Goal: Information Seeking & Learning: Learn about a topic

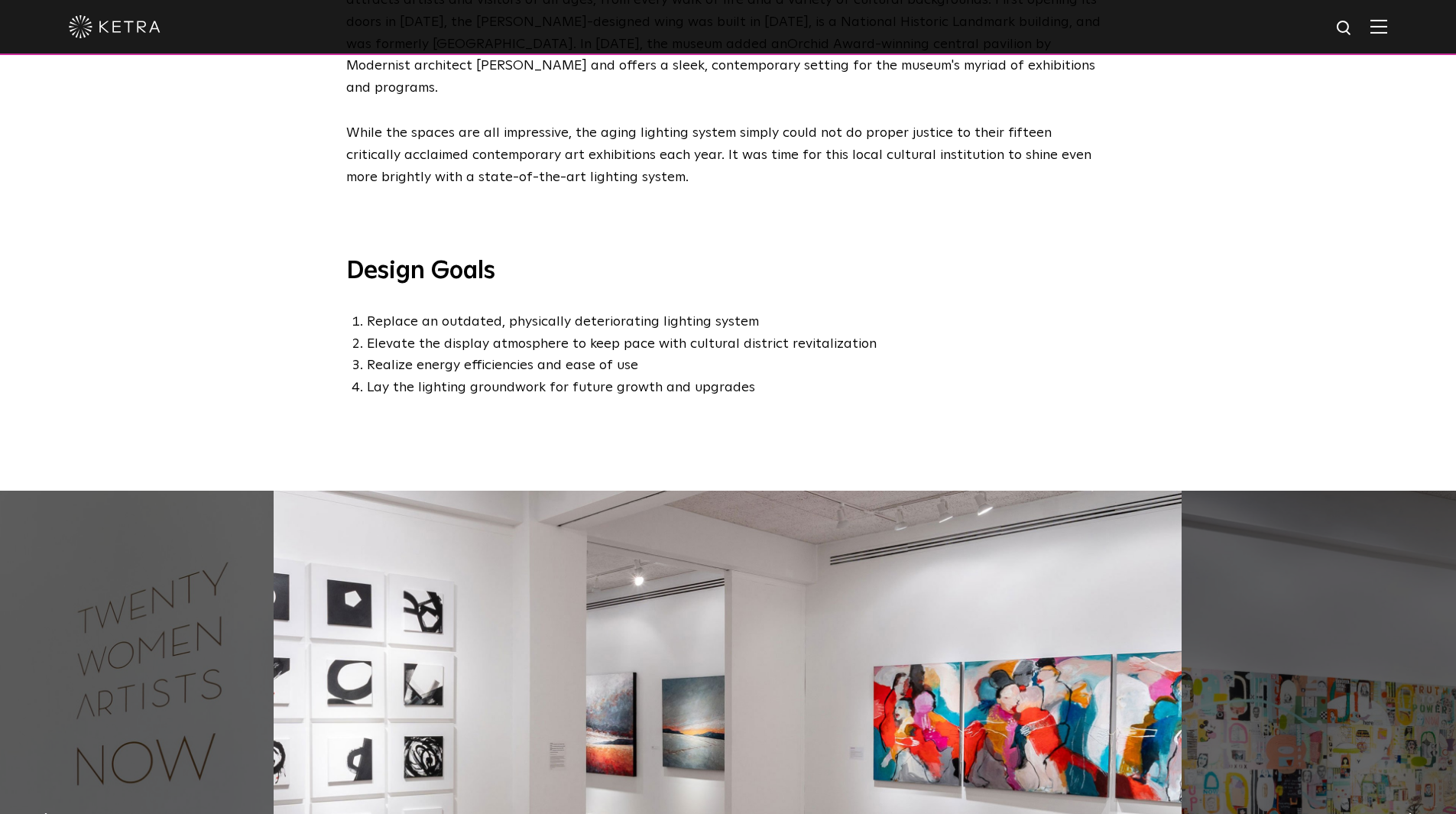
scroll to position [994, 0]
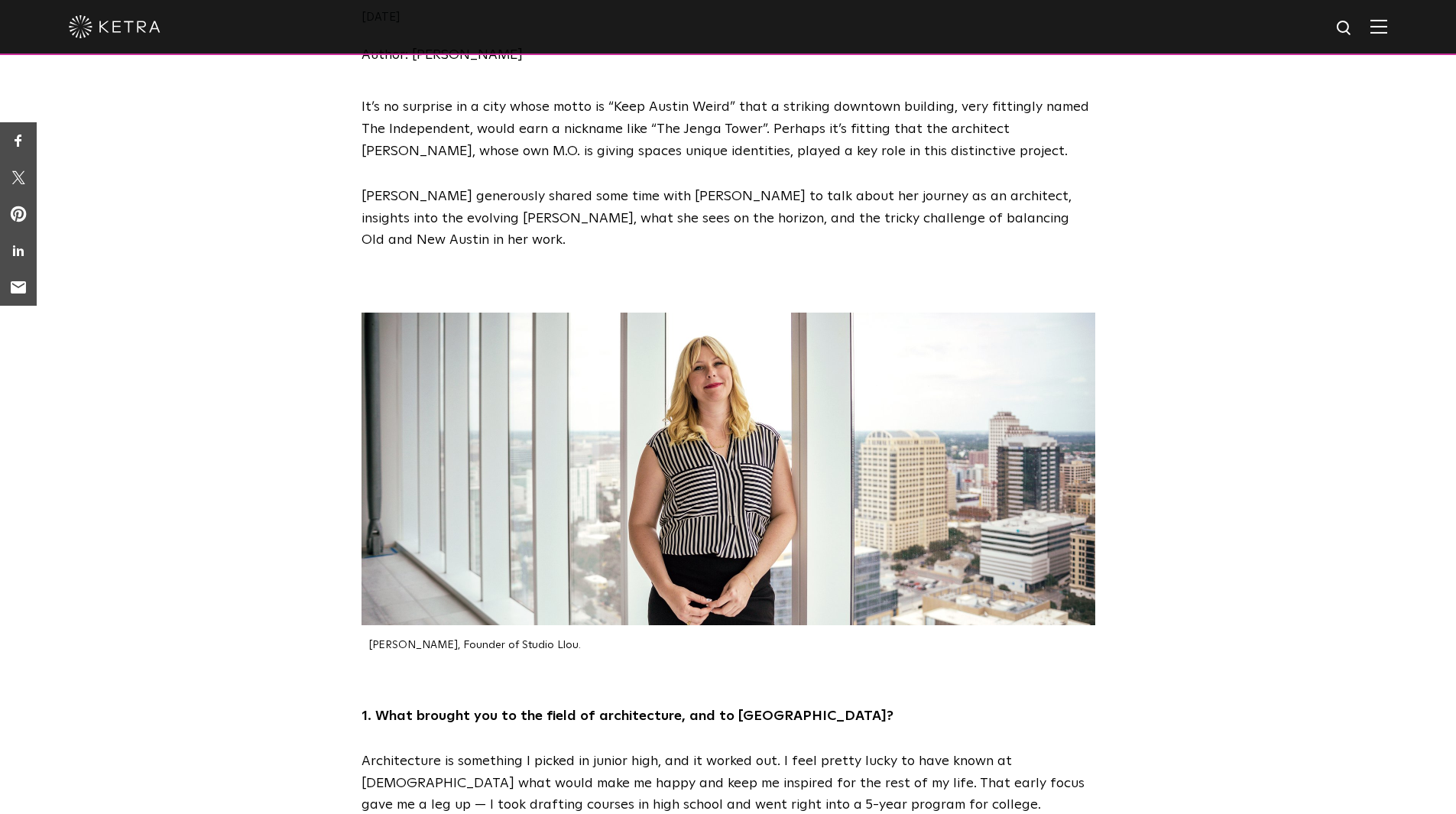
scroll to position [153, 0]
